Goal: Task Accomplishment & Management: Manage account settings

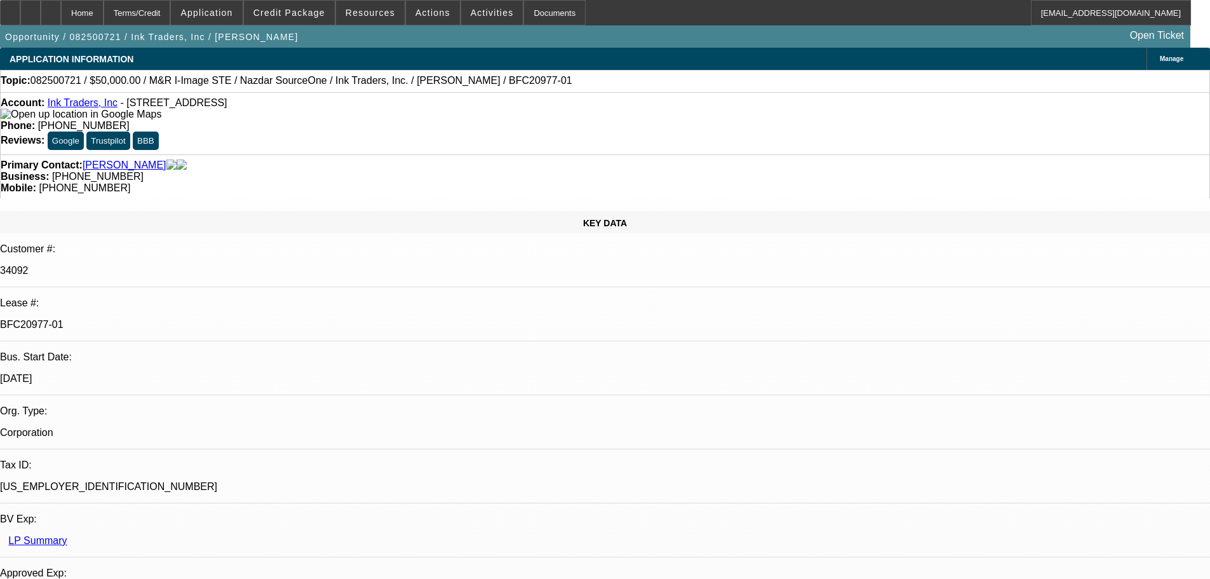
select select "0"
select select "2"
select select "0.1"
select select "4"
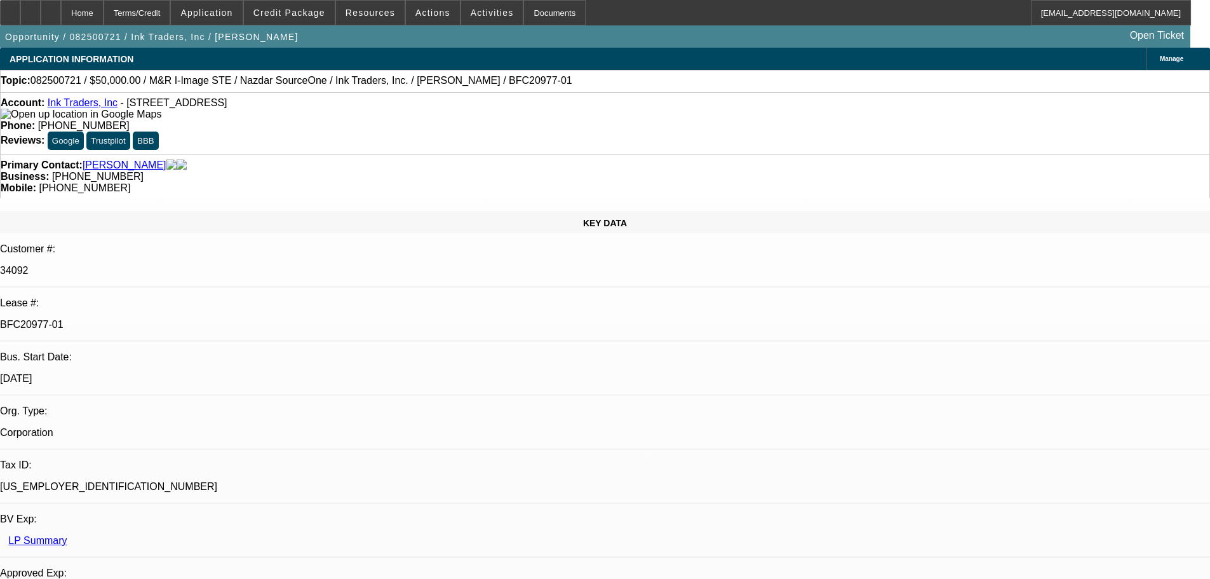
select select "0"
select select "2"
select select "0.1"
select select "4"
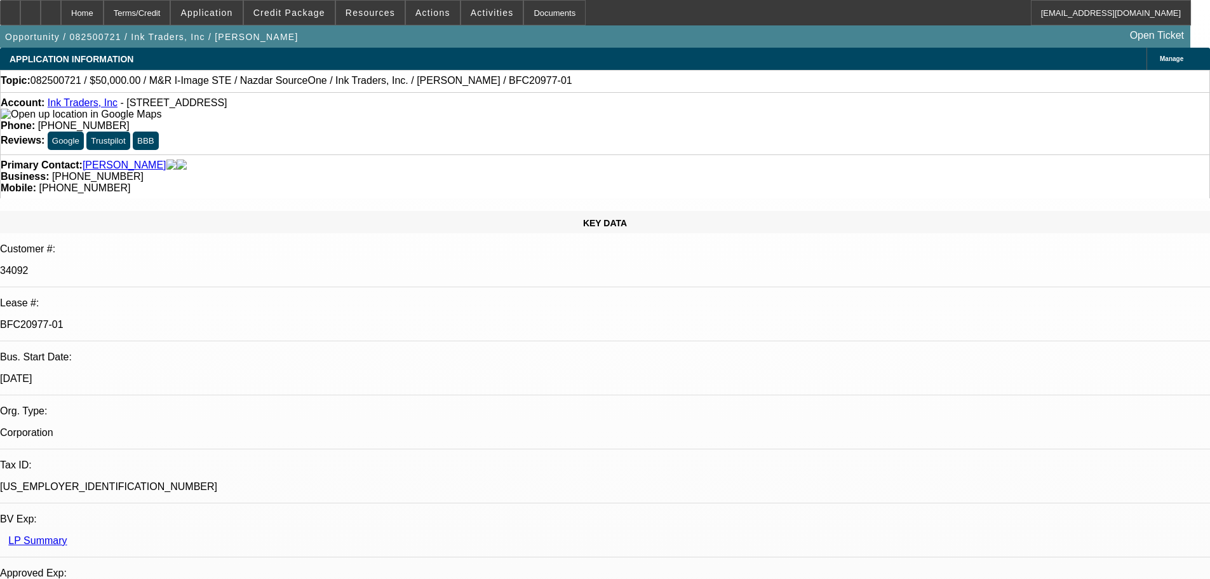
select select "0"
select select "2"
select select "0.1"
select select "4"
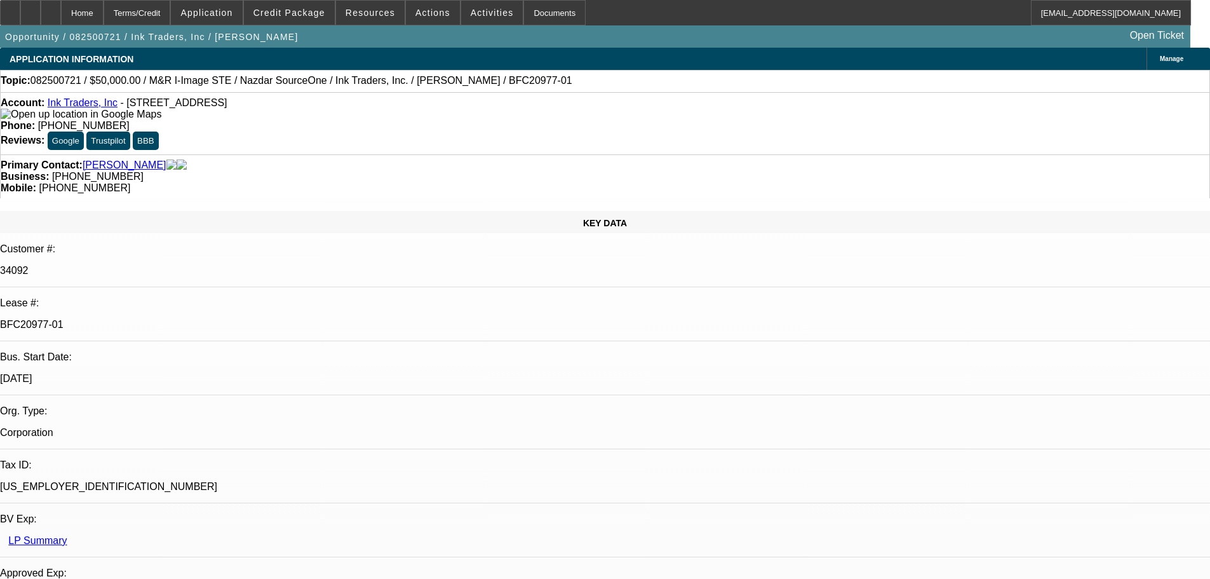
select select "0"
select select "2"
select select "0.1"
select select "4"
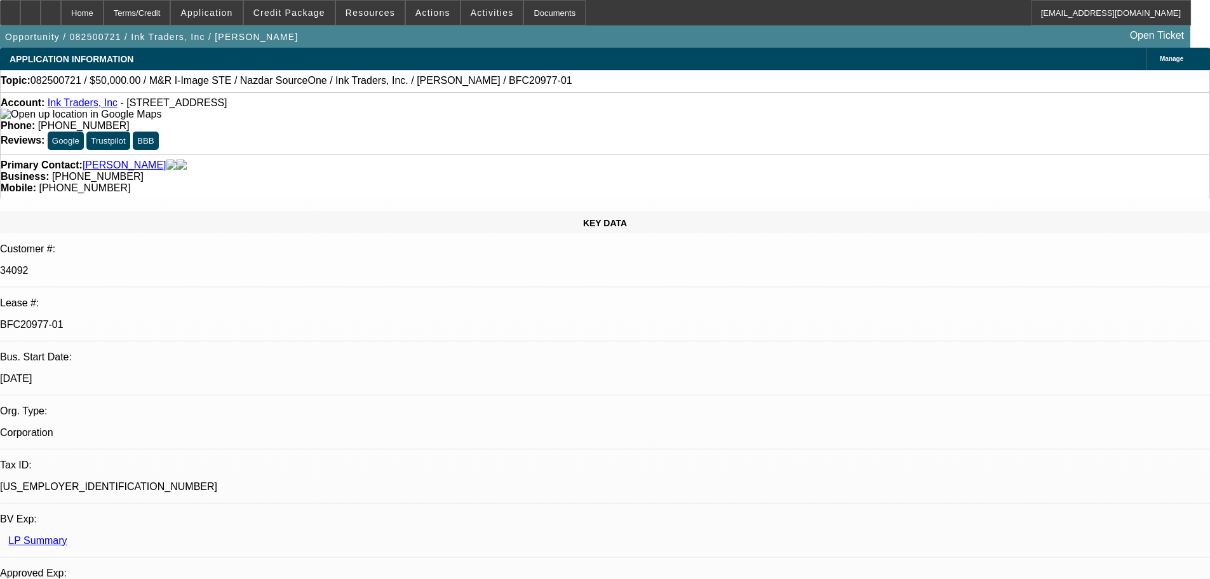
select select "0"
select select "2"
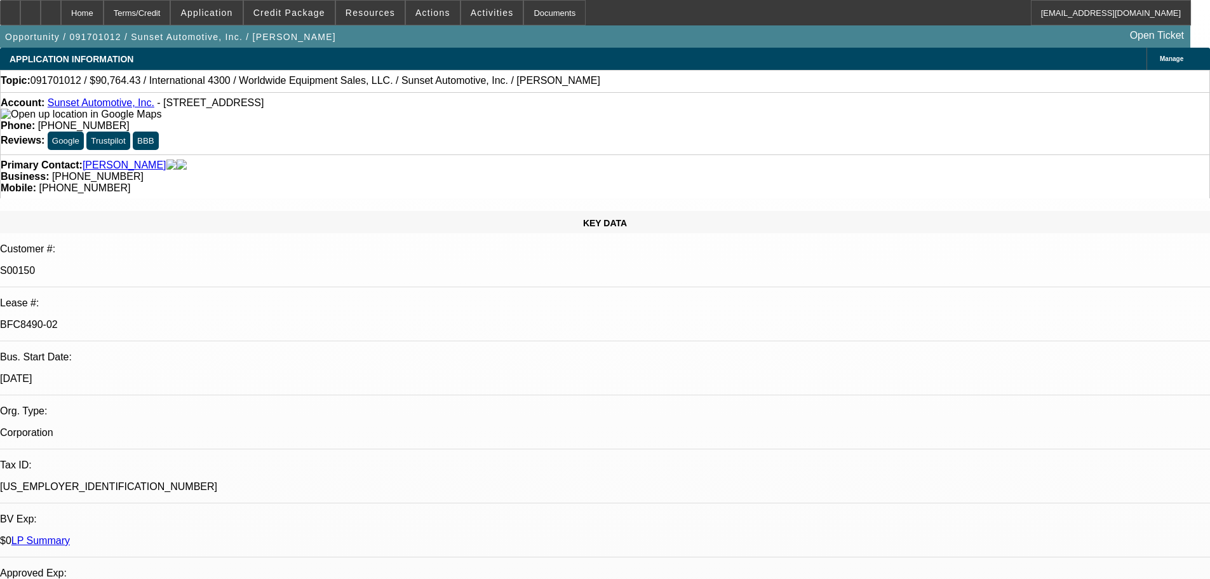
select select "2"
select select "0"
select select "2"
select select "0"
select select "2"
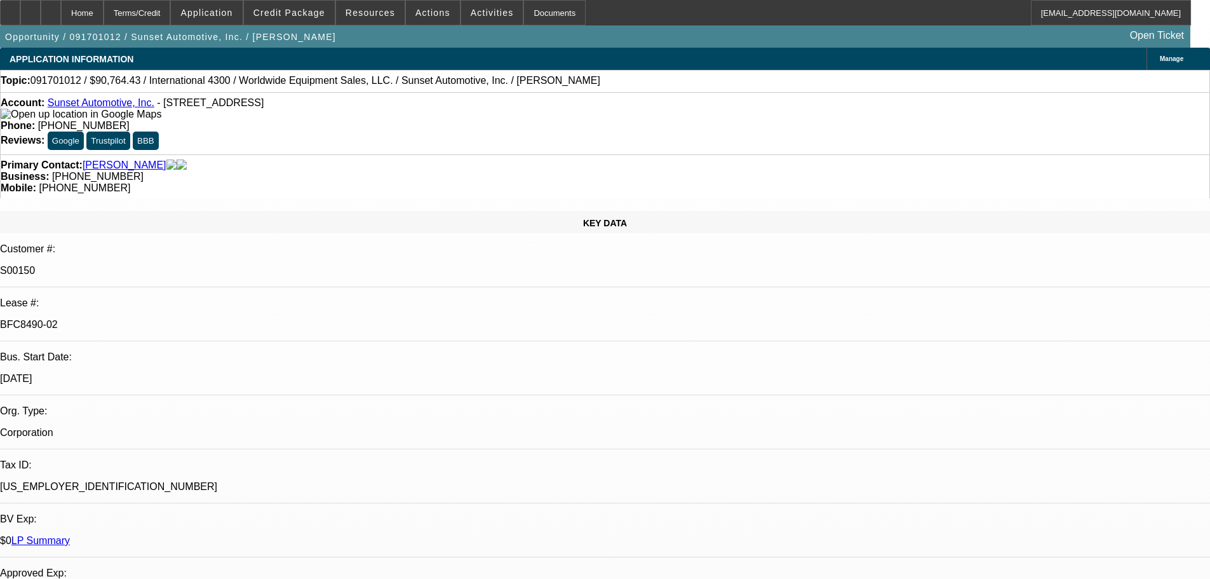
select select "2"
select select "0"
select select "2"
select select "0"
select select "2"
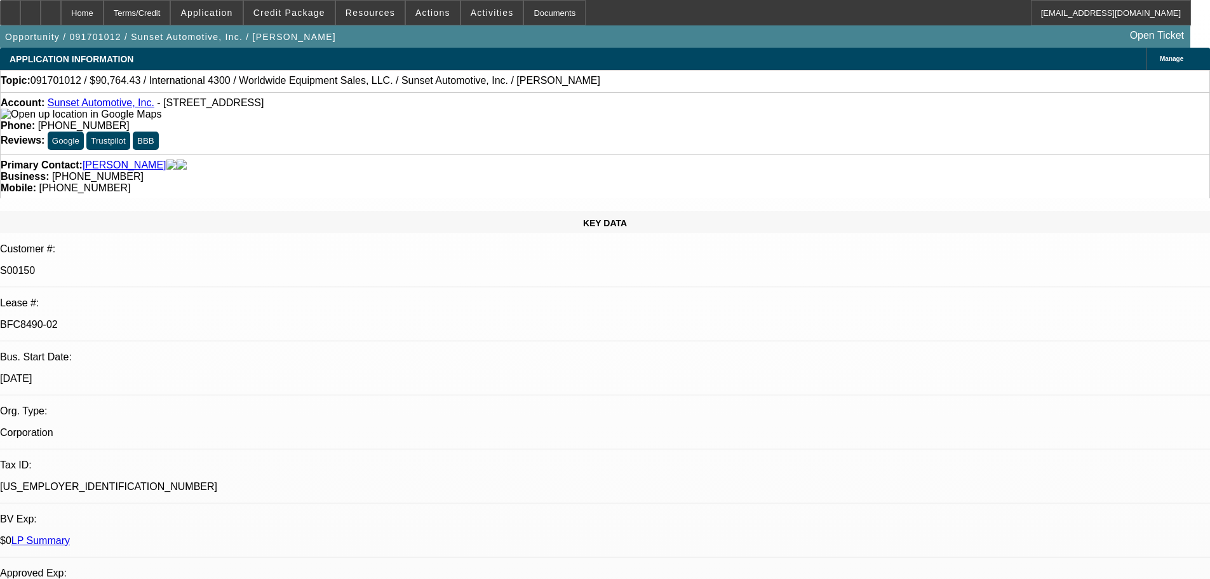
select select "2"
select select "0"
select select "2"
select select "0"
select select "2"
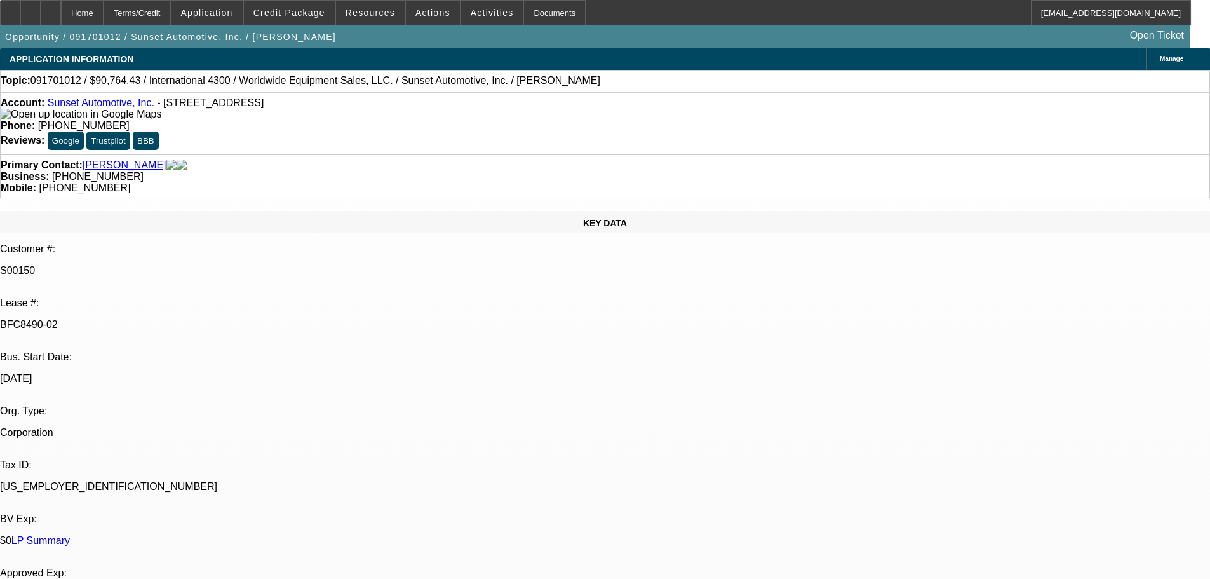
select select "2"
select select "0"
select select "2"
click at [70, 535] on link "LP Summary" at bounding box center [40, 540] width 58 height 11
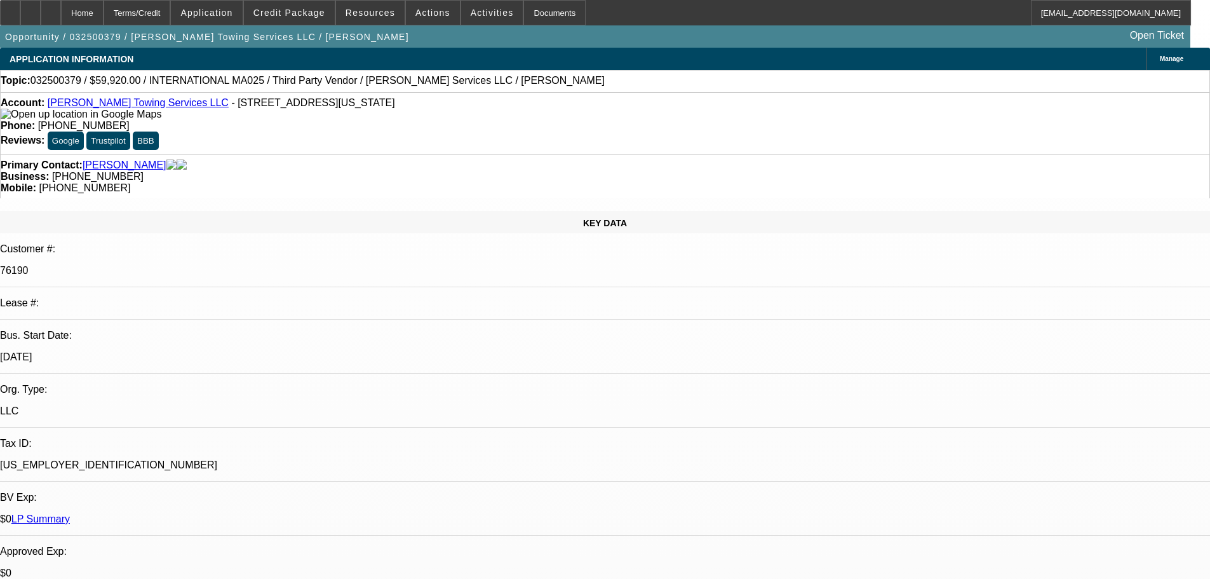
select select "0"
select select "6"
select select "0"
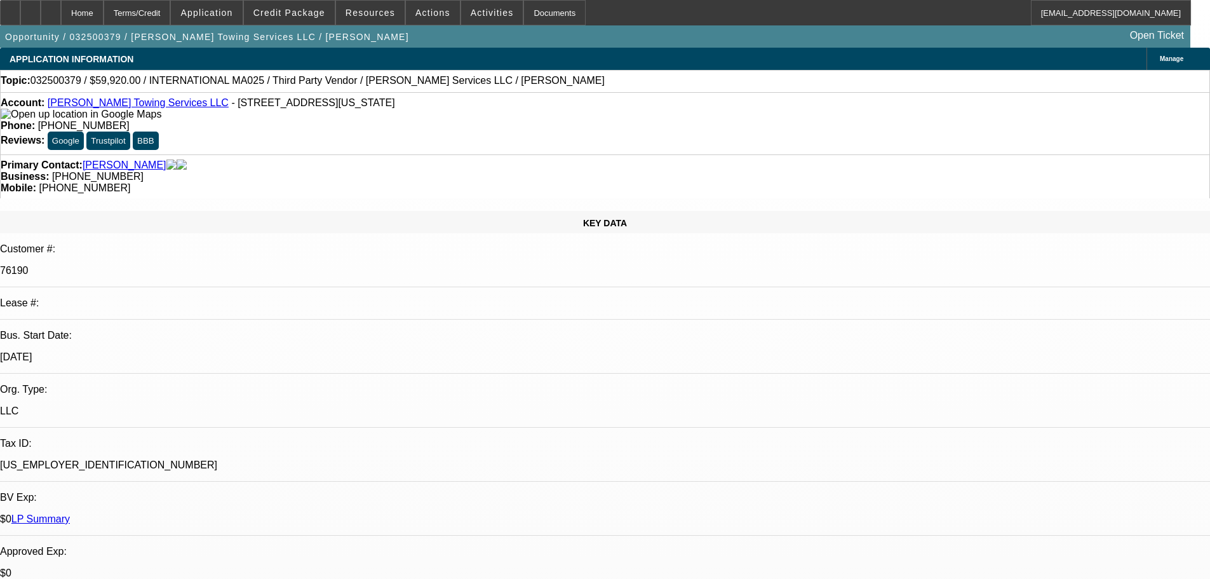
select select "0"
select select "6"
select select "0"
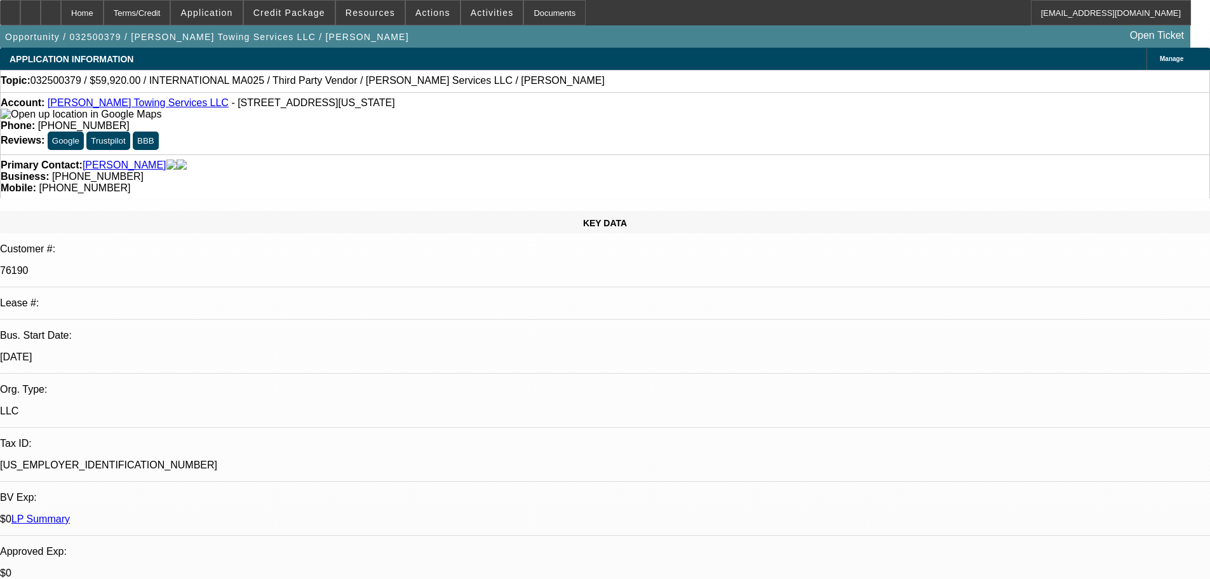
select select "0"
select select "6"
select select "0"
select select "2"
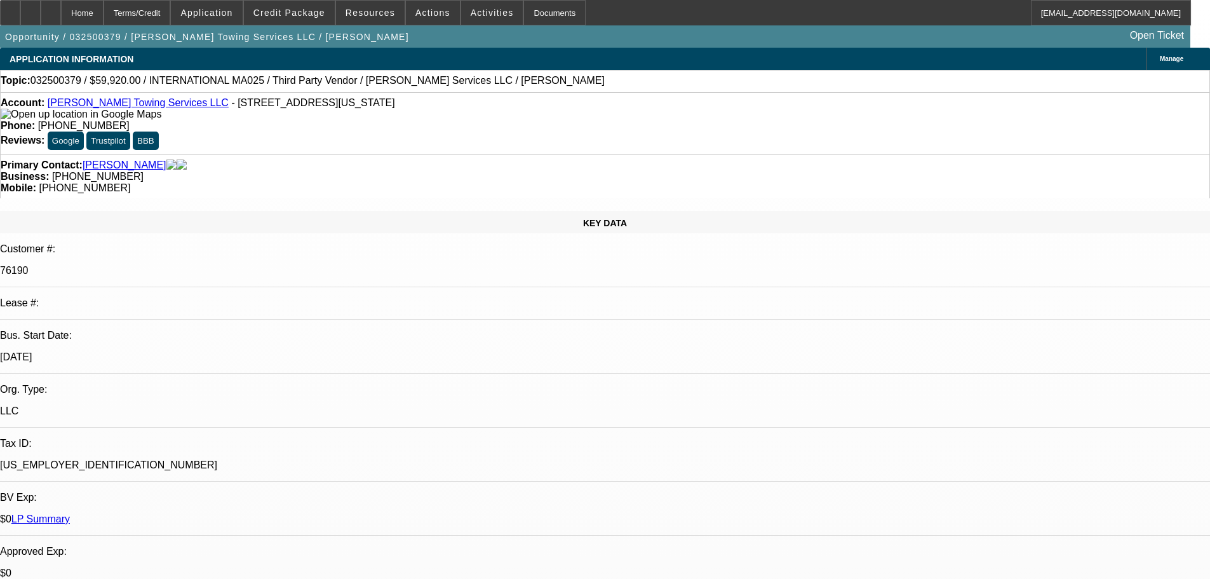
select select "0"
select select "6"
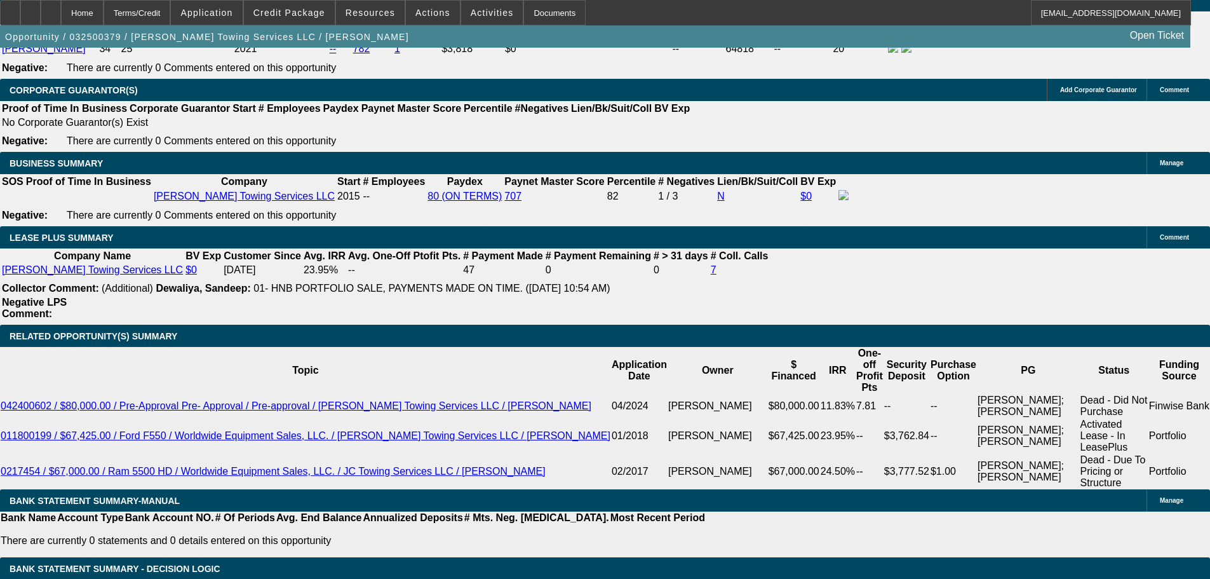
scroll to position [2086, 0]
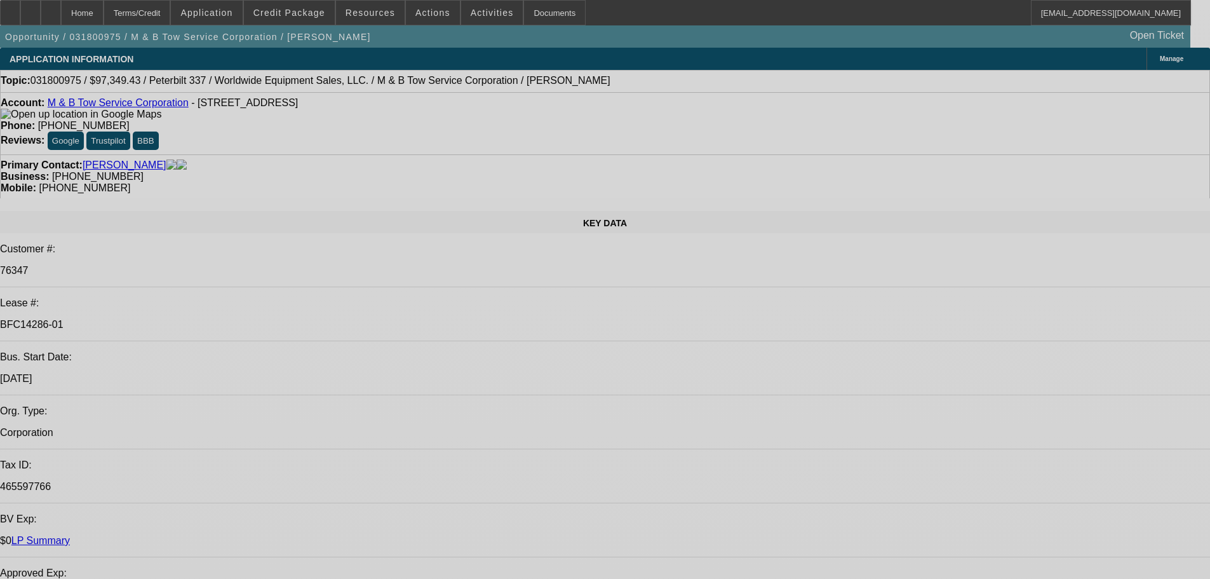
select select "0"
select select "2"
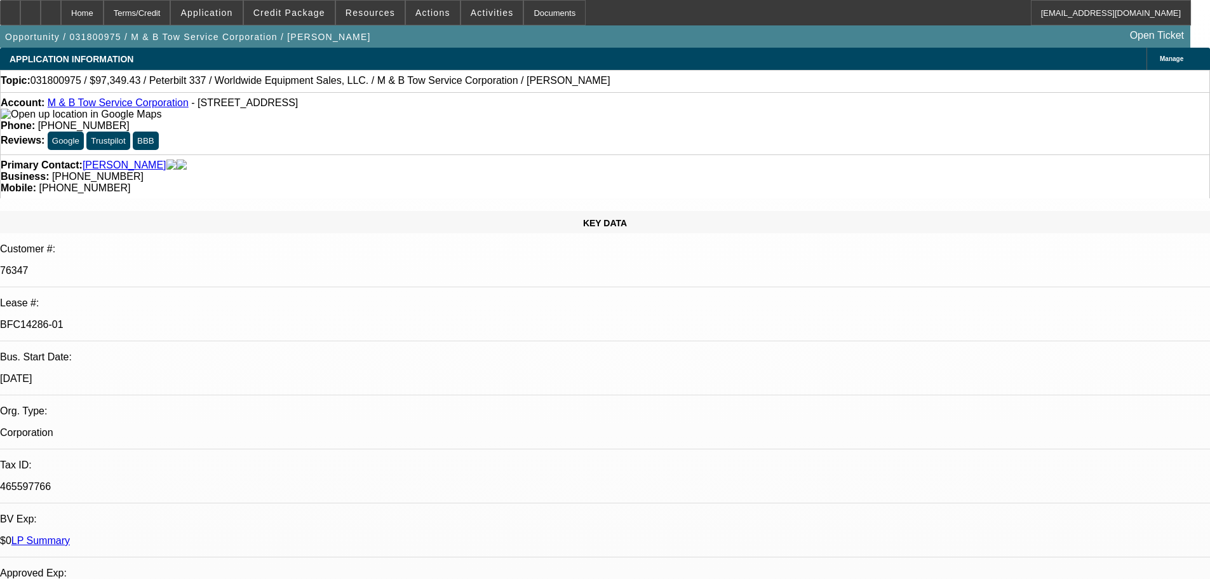
select select "2"
select select "0.1"
select select "4"
select select "0"
select select "2"
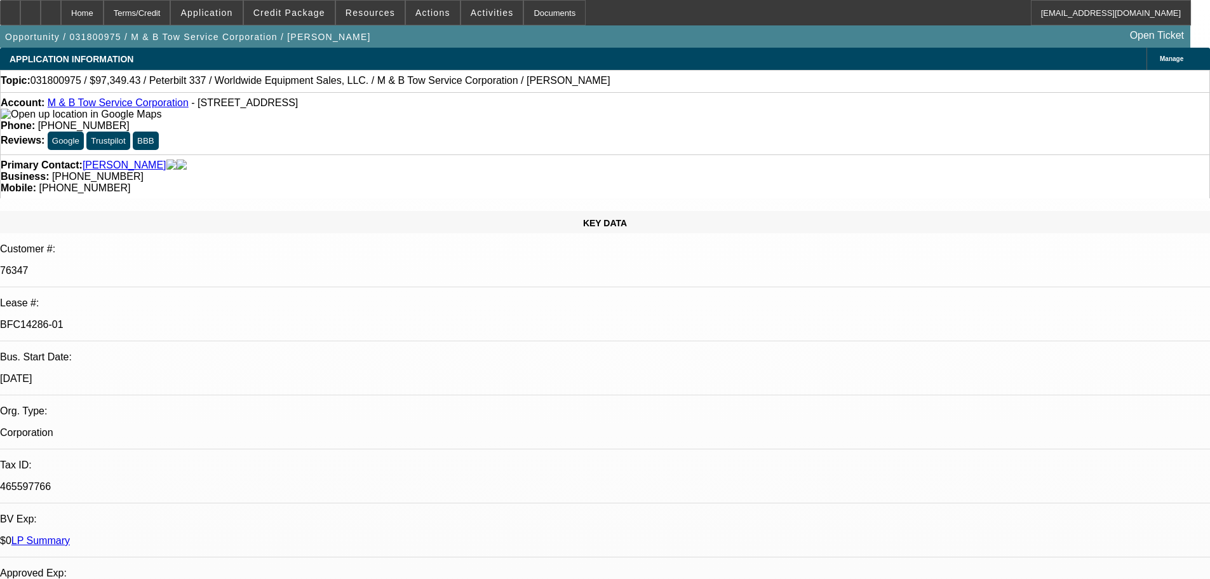
select select "2"
select select "0.1"
select select "4"
select select "0"
select select "2"
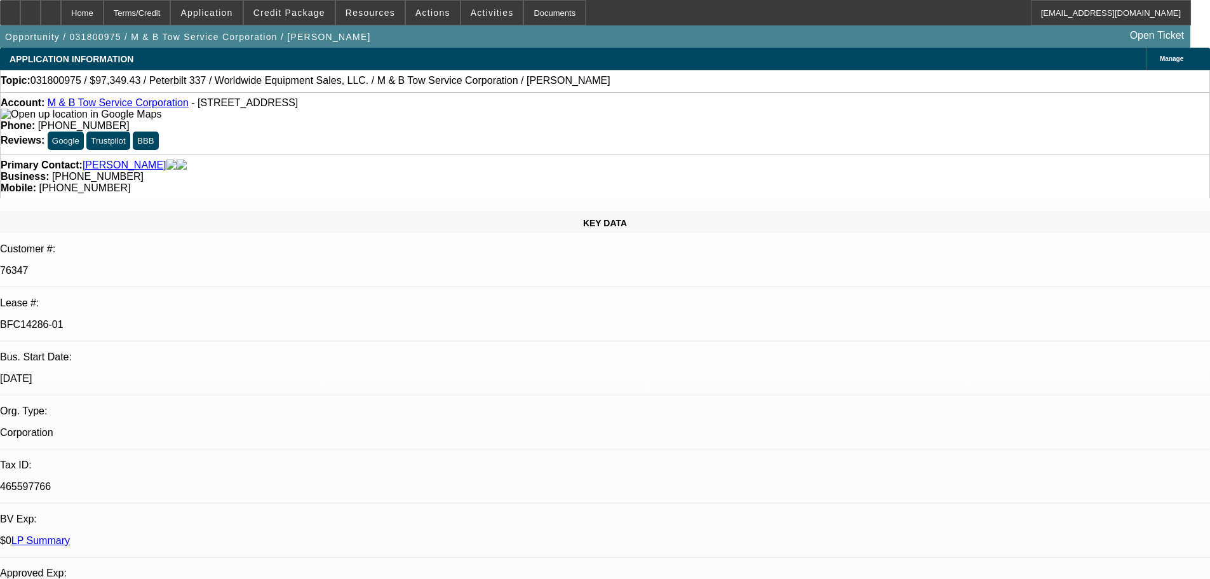
select select "2"
select select "0.1"
select select "4"
select select "0"
select select "2"
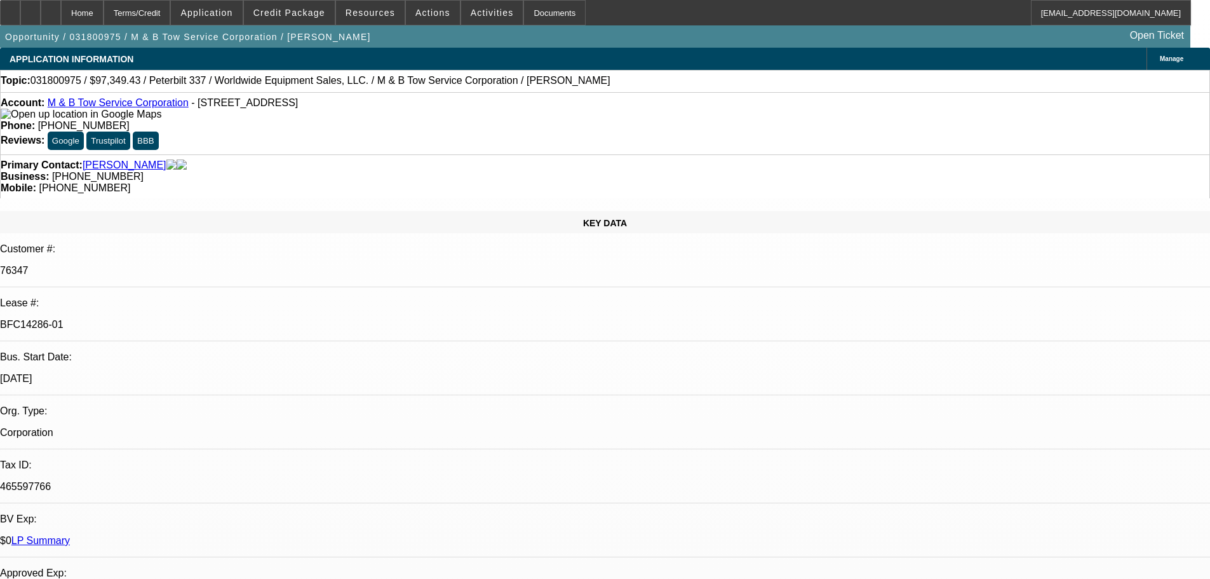
select select "2"
select select "0"
select select "6"
